Goal: Task Accomplishment & Management: Manage account settings

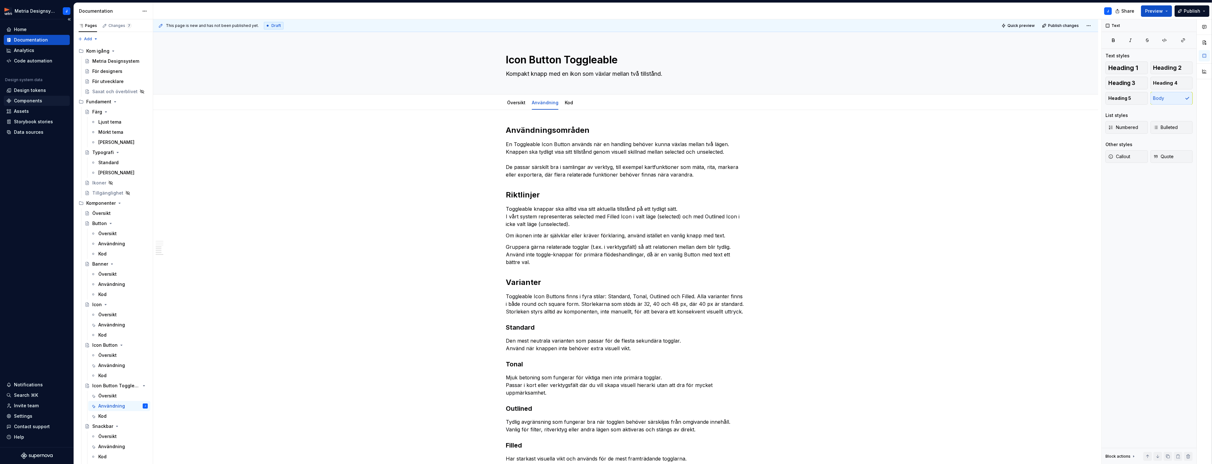
scroll to position [300, 0]
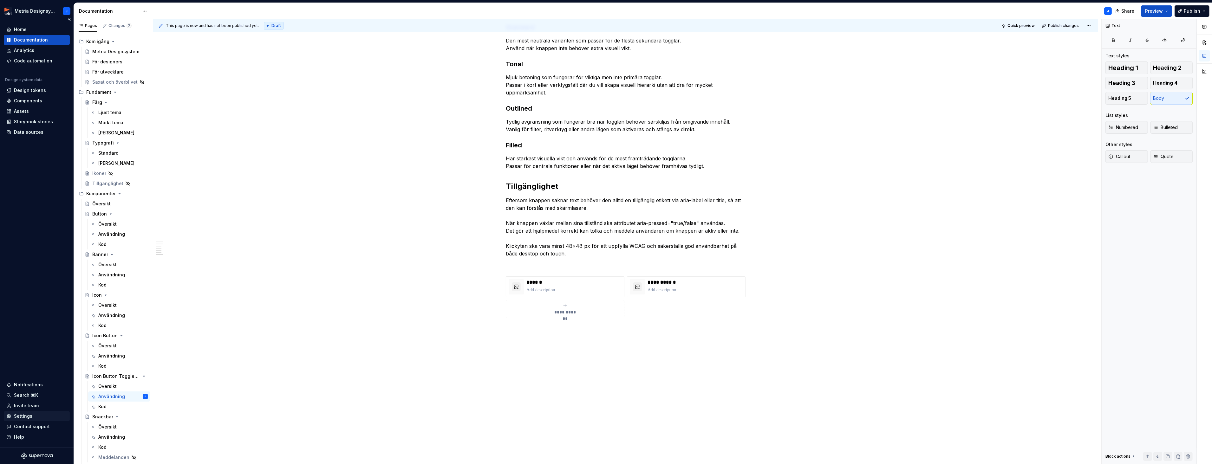
click at [31, 415] on div "Settings" at bounding box center [36, 416] width 61 height 6
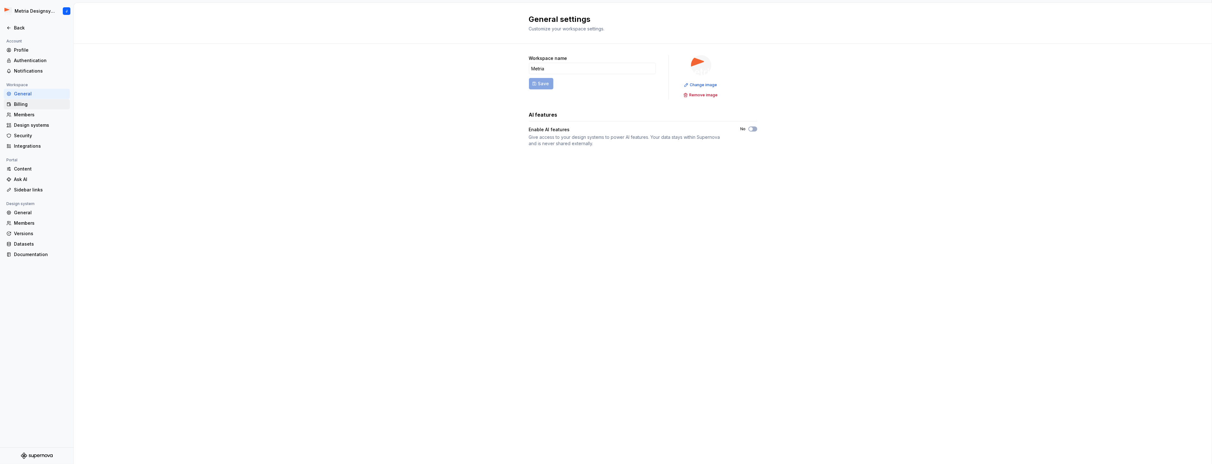
click at [36, 105] on div "Billing" at bounding box center [40, 104] width 53 height 6
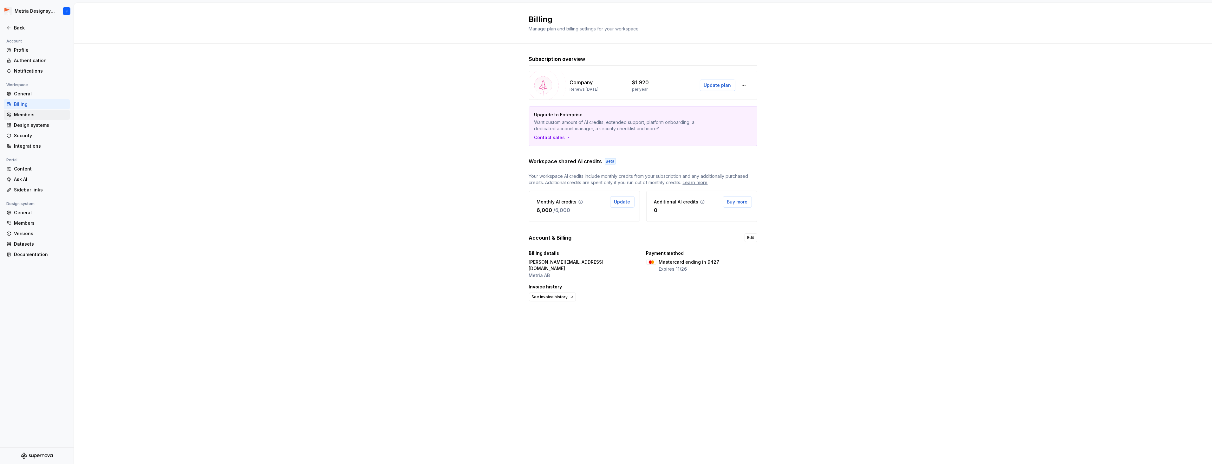
click at [29, 114] on div "Members" at bounding box center [40, 115] width 53 height 6
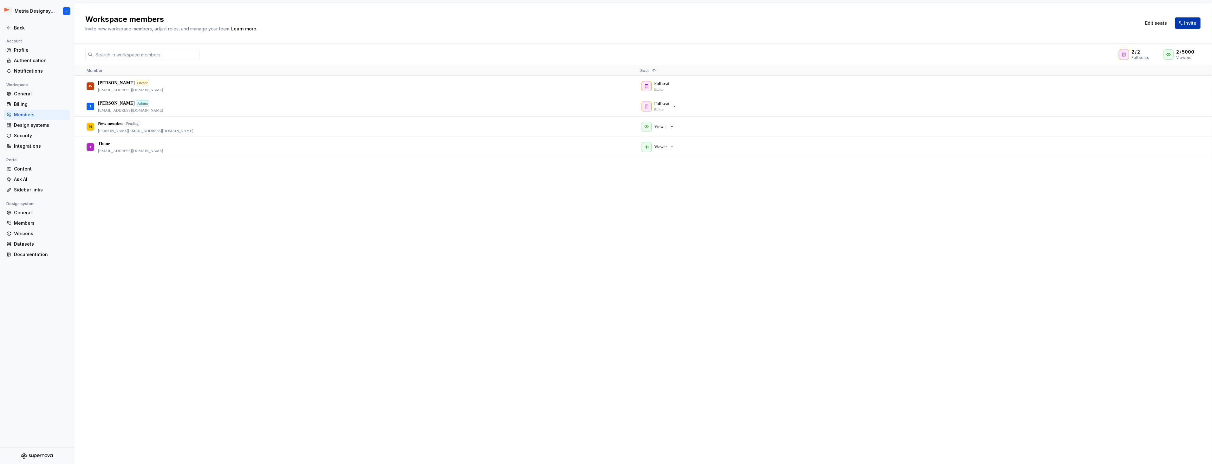
click at [1181, 23] on button "Invite" at bounding box center [1188, 22] width 26 height 11
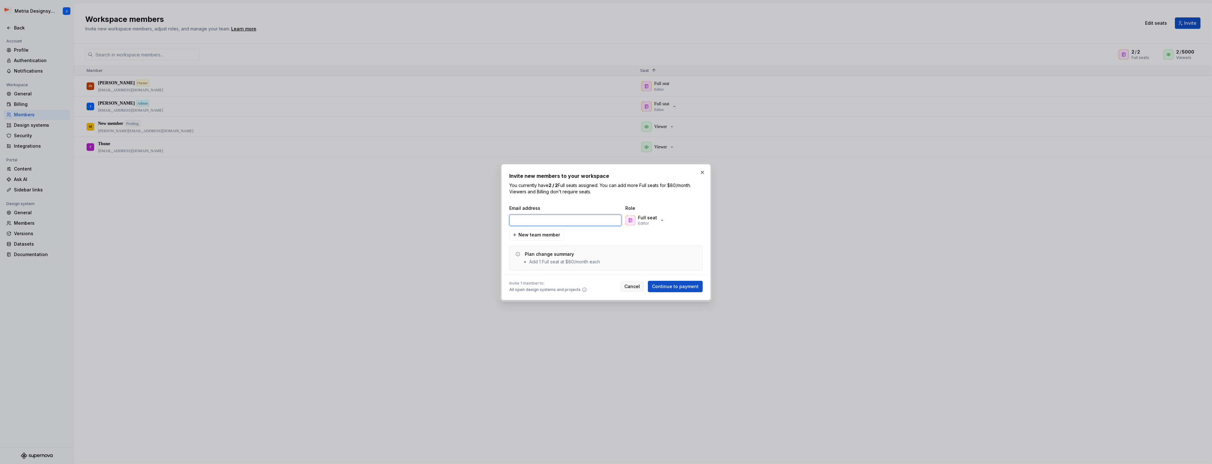
click at [563, 221] on input "email" at bounding box center [565, 220] width 112 height 11
paste input "[EMAIL_ADDRESS][DOMAIN_NAME]"
type input "[EMAIL_ADDRESS][DOMAIN_NAME]"
click at [676, 285] on span "Continue to payment" at bounding box center [675, 286] width 47 height 6
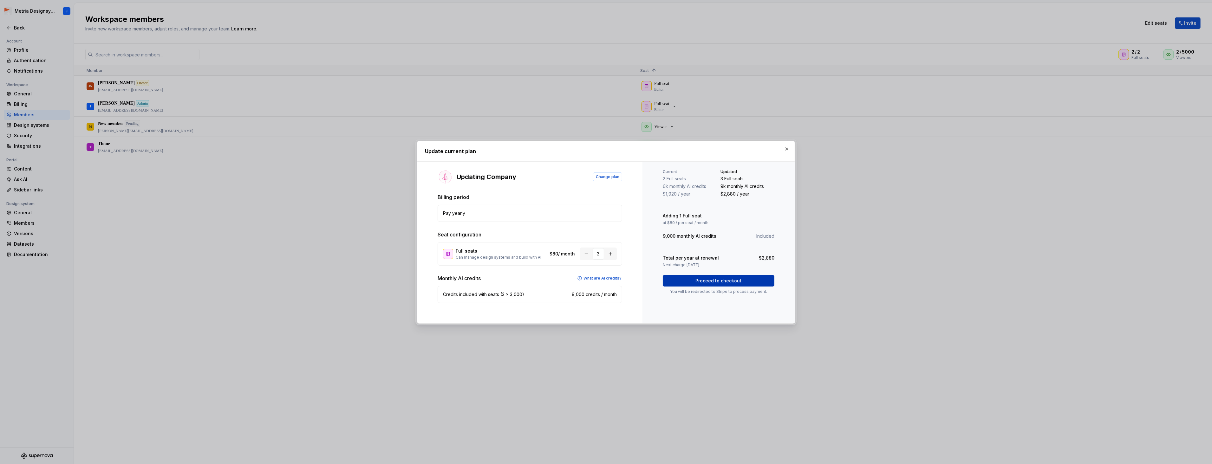
click at [721, 282] on span "Proceed to checkout" at bounding box center [719, 281] width 46 height 6
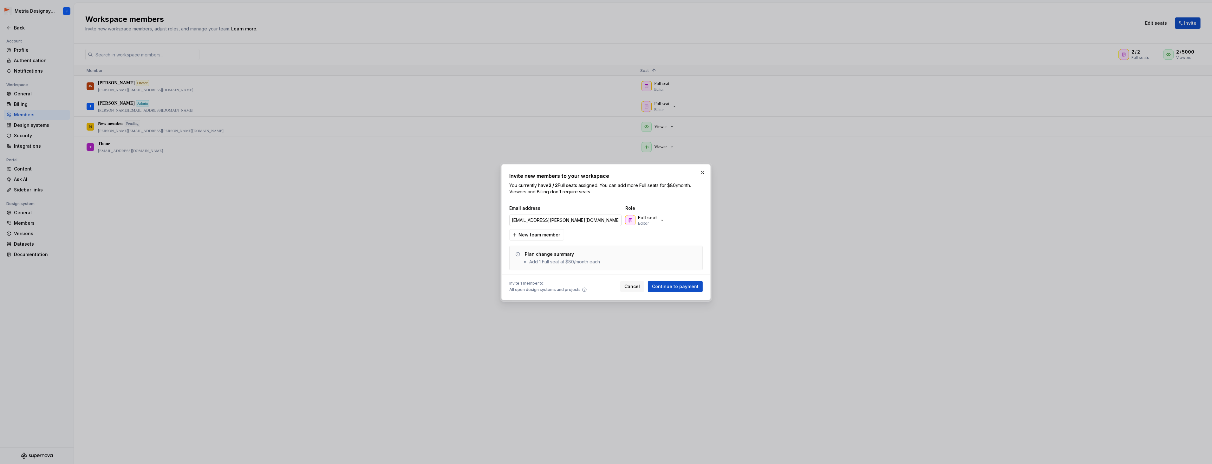
click at [577, 220] on input "[EMAIL_ADDRESS][DOMAIN_NAME]" at bounding box center [565, 220] width 112 height 11
paste input "mathias.fallgren@metria.se"
type input "mathias.fallgren@metria.se"
